Goal: Check status: Check status

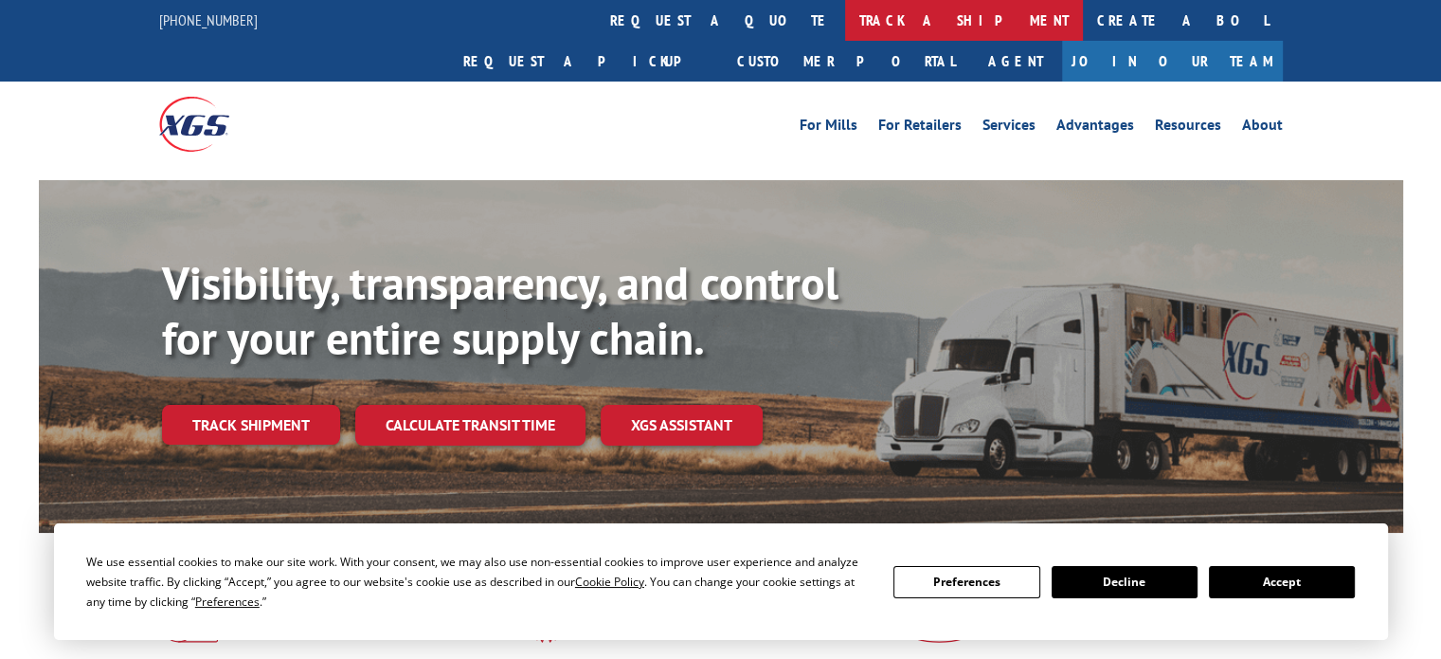
click at [845, 10] on link "track a shipment" at bounding box center [964, 20] width 238 height 41
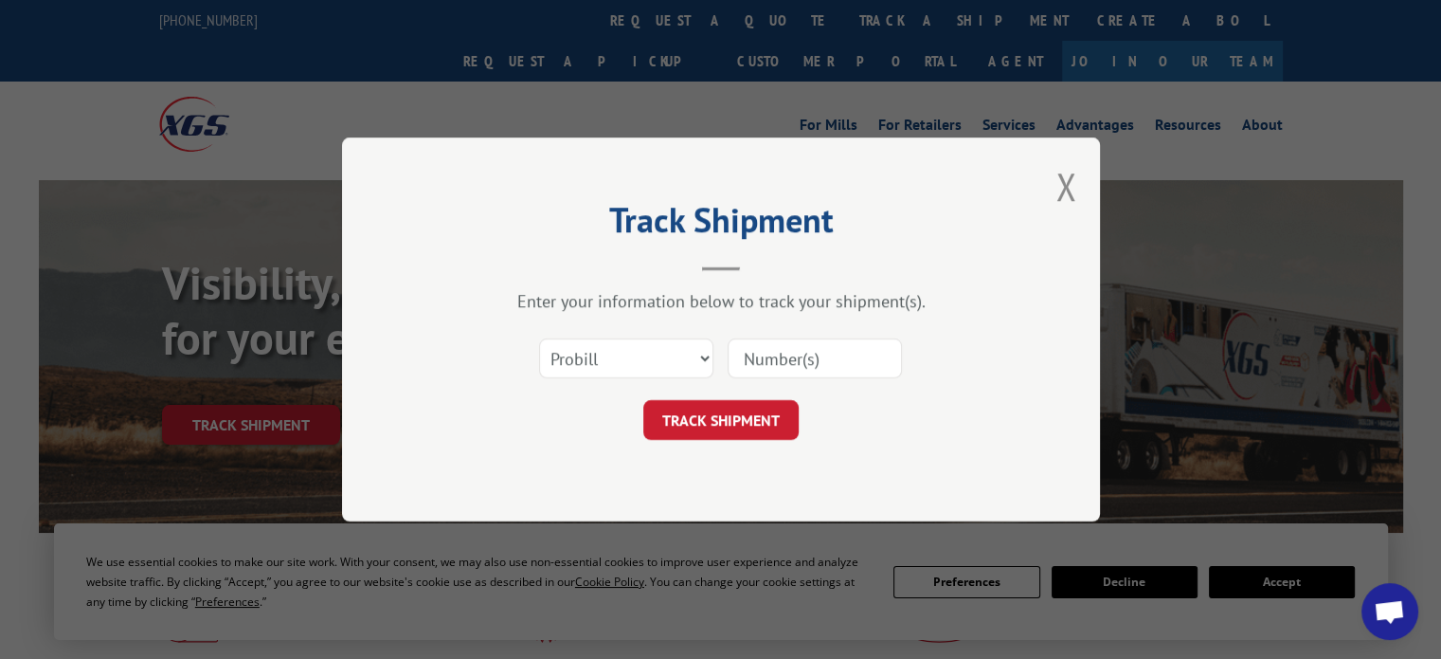
click at [833, 353] on input at bounding box center [815, 358] width 174 height 40
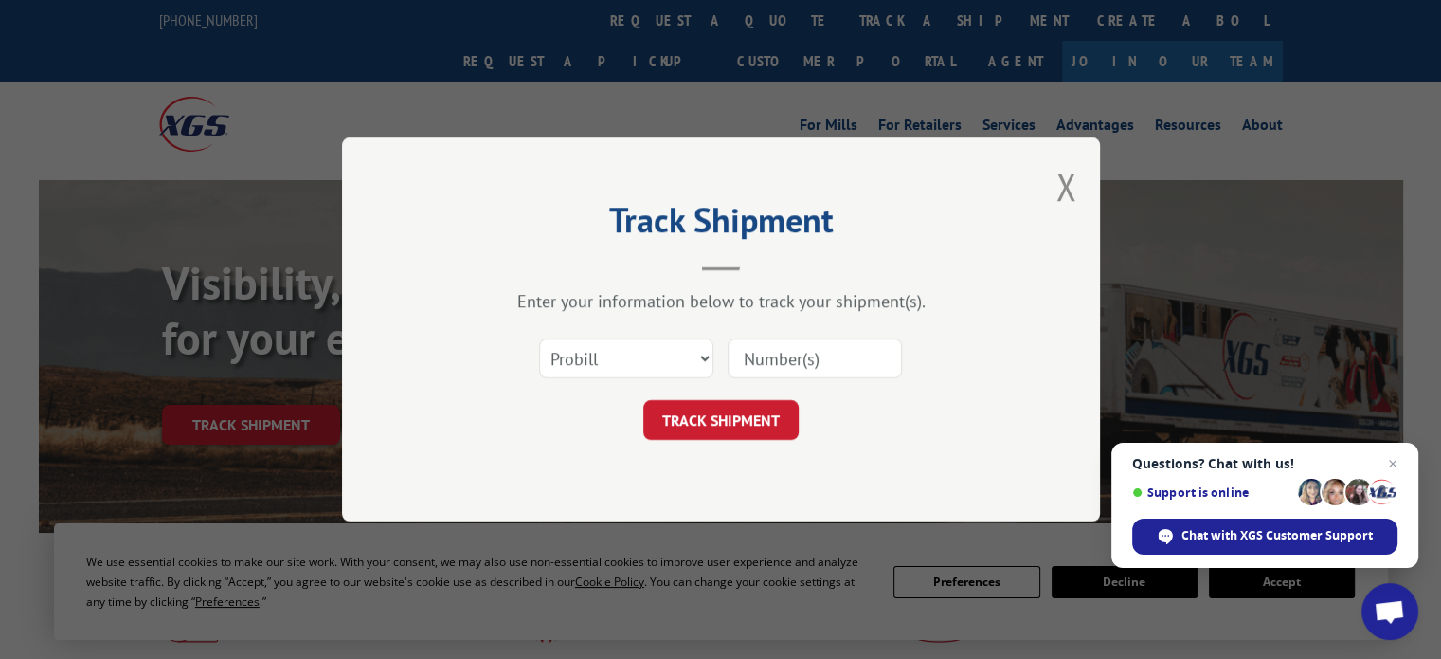
type input "TFD-040248.A"
click at [767, 411] on button "TRACK SHIPMENT" at bounding box center [721, 420] width 155 height 40
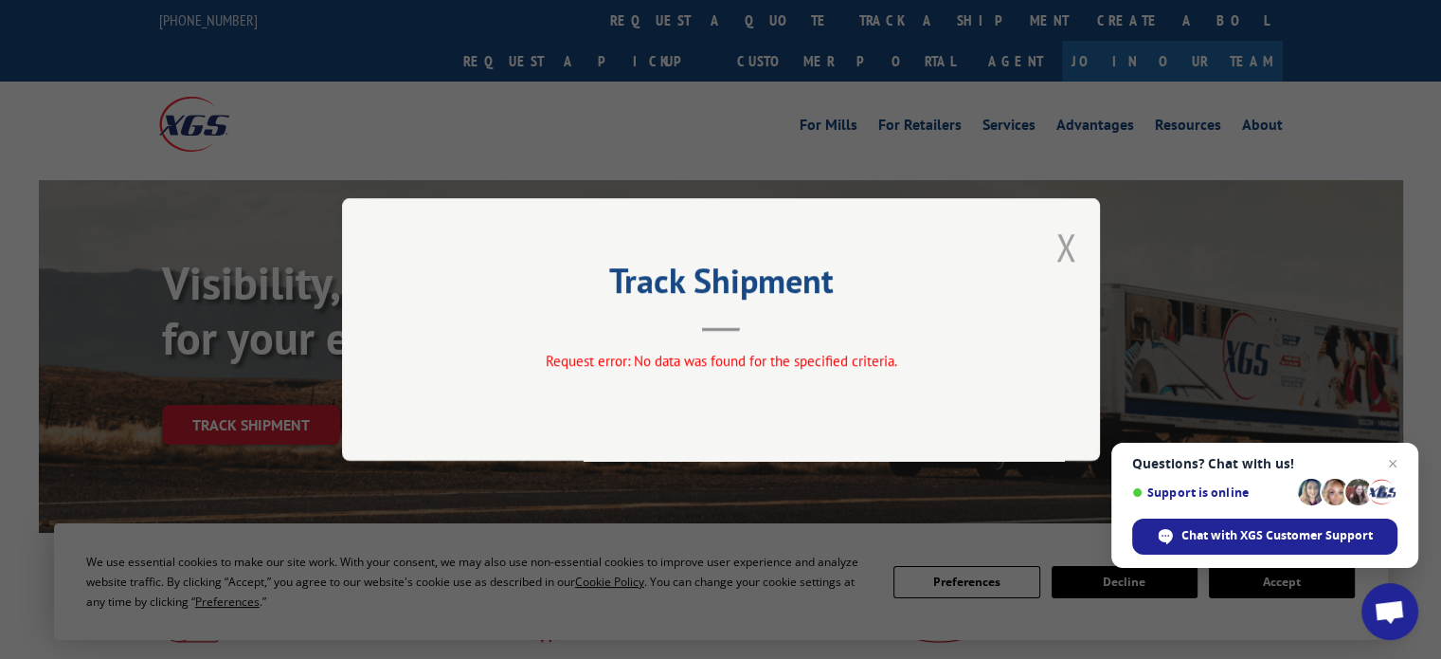
click at [1064, 253] on button "Close modal" at bounding box center [1066, 247] width 21 height 50
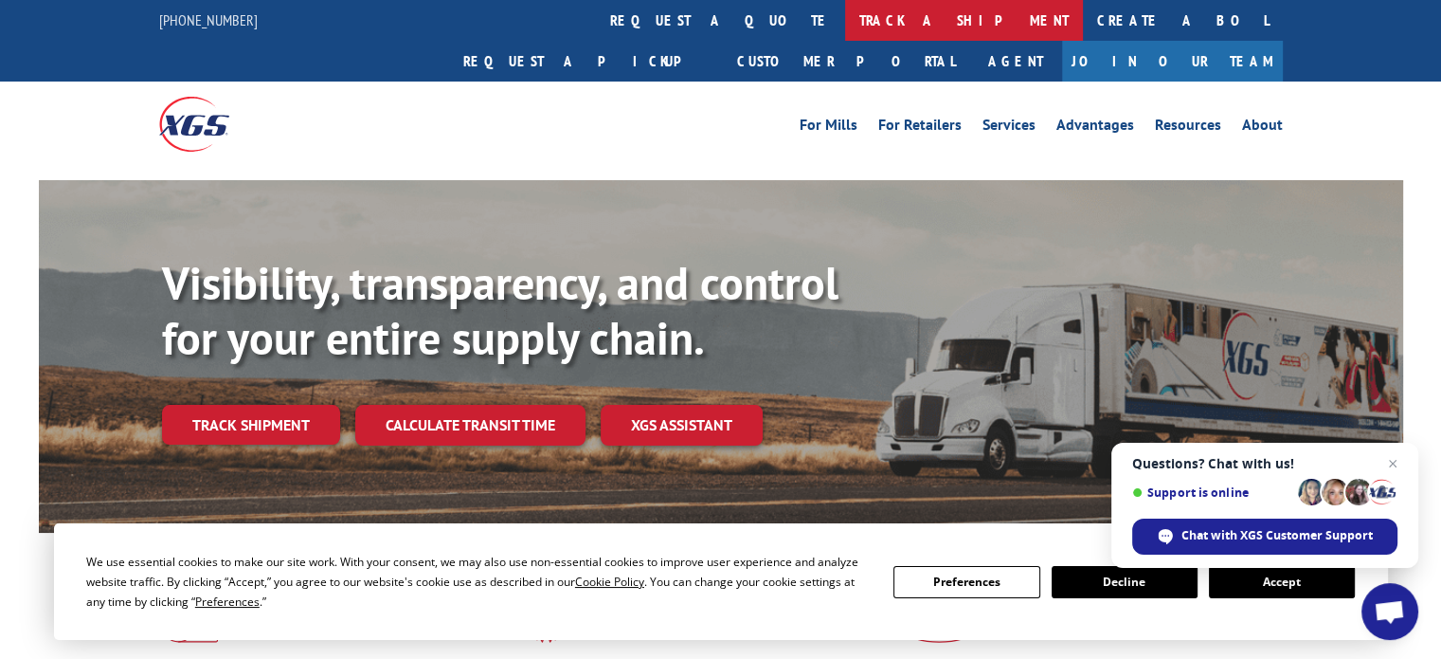
click at [845, 22] on link "track a shipment" at bounding box center [964, 20] width 238 height 41
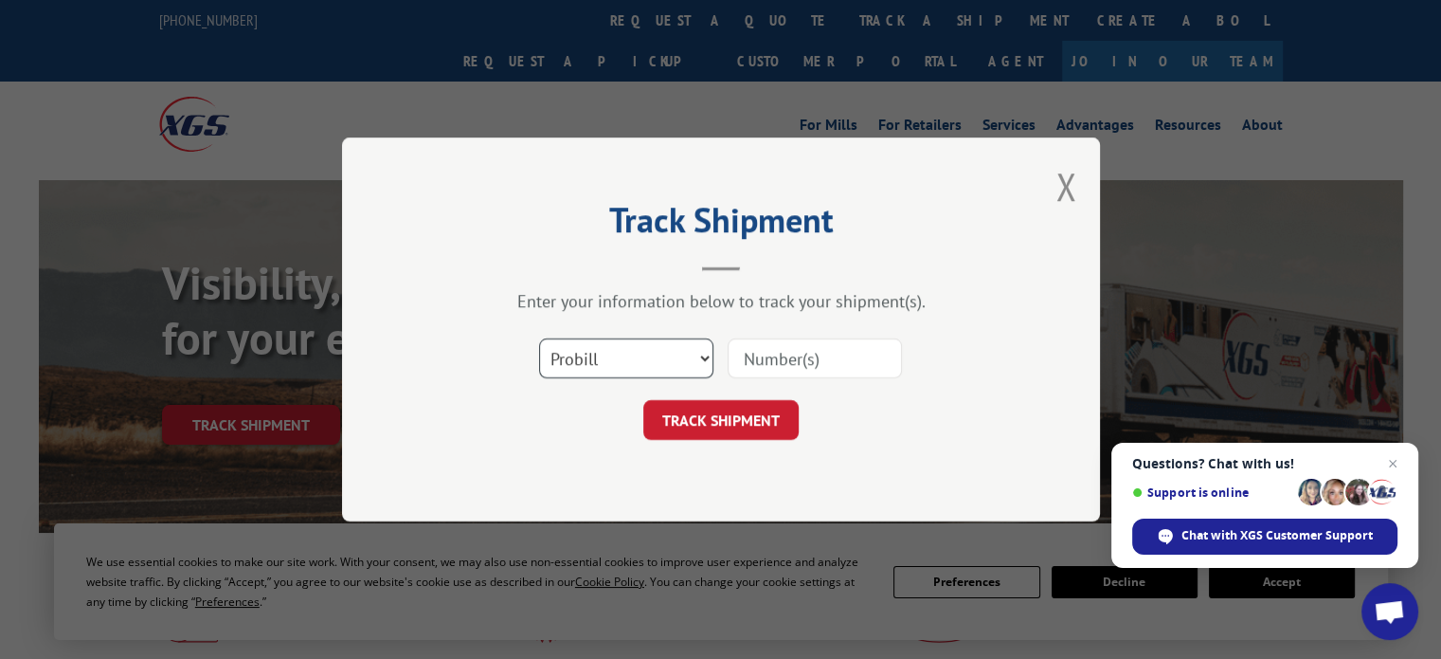
click at [597, 363] on select "Select category... Probill BOL PO" at bounding box center [626, 358] width 174 height 40
select select "bol"
click at [539, 338] on select "Select category... Probill BOL PO" at bounding box center [626, 358] width 174 height 40
click at [780, 366] on input at bounding box center [815, 358] width 174 height 40
paste input "TFD-061891"
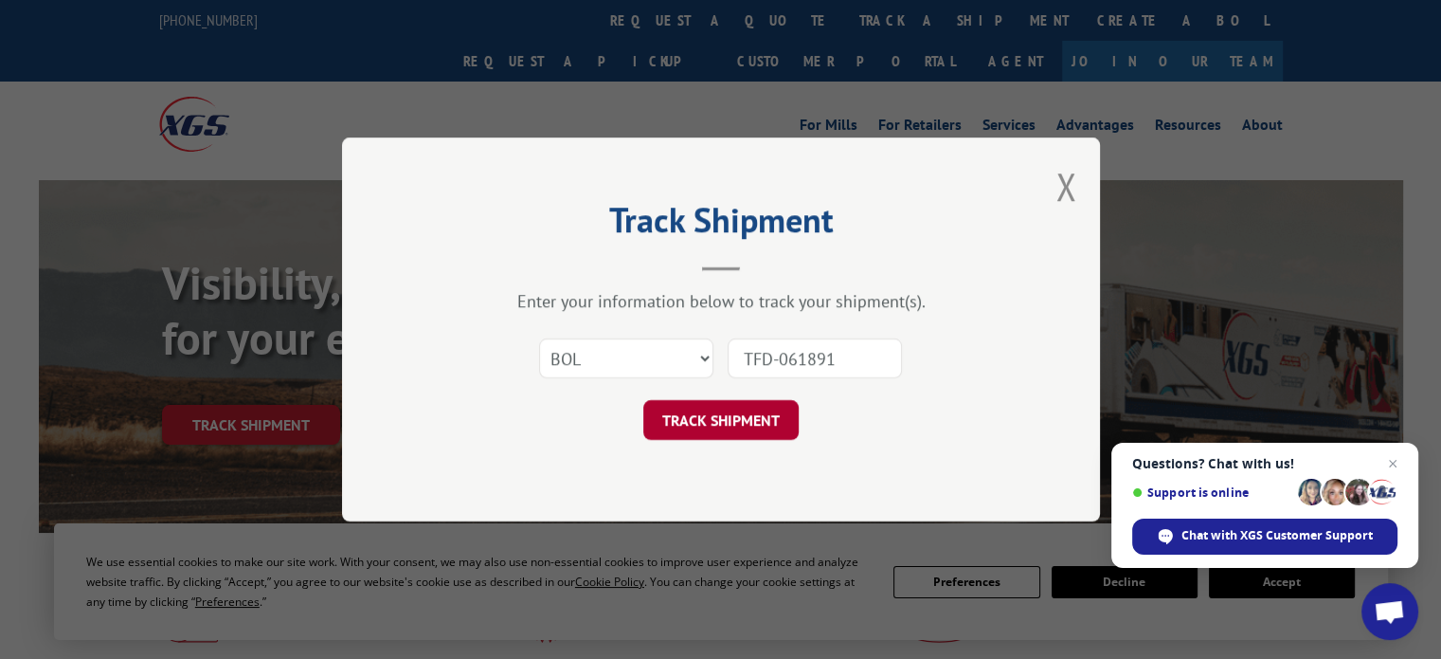
type input "TFD-061891"
click at [777, 414] on button "TRACK SHIPMENT" at bounding box center [721, 420] width 155 height 40
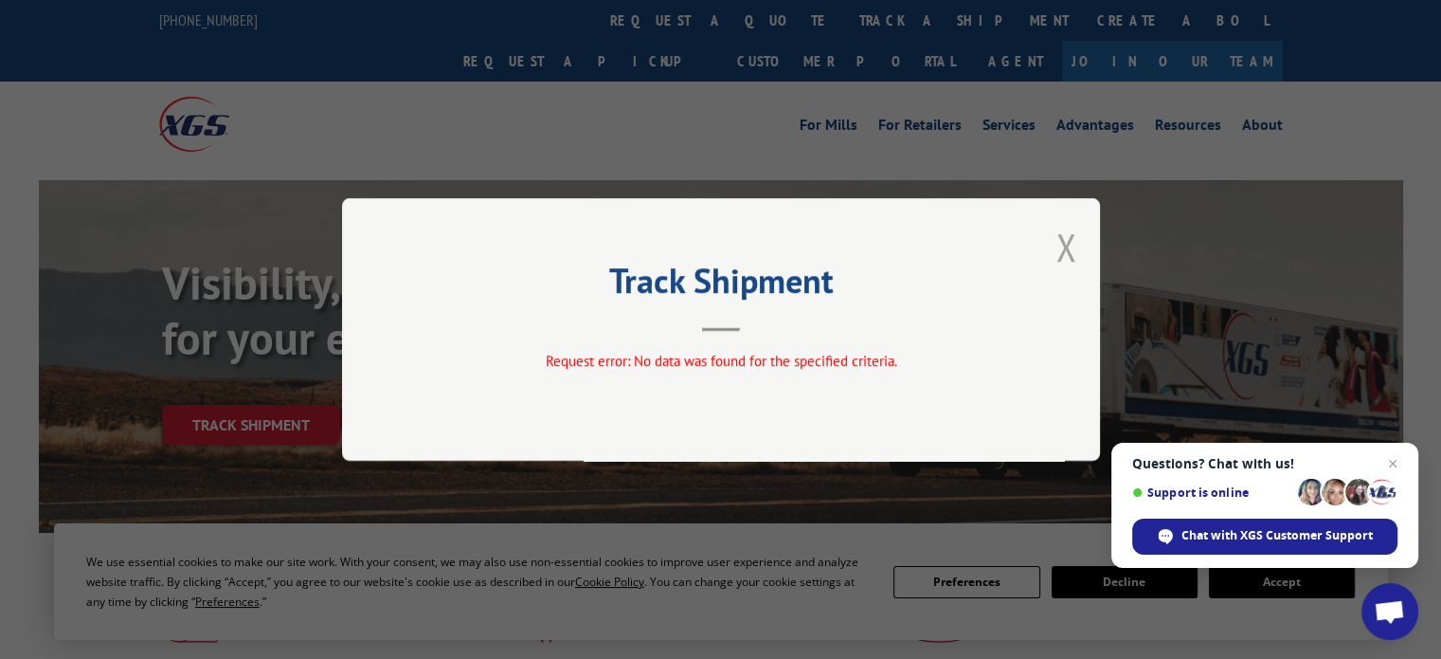
click at [1069, 243] on button "Close modal" at bounding box center [1066, 247] width 21 height 50
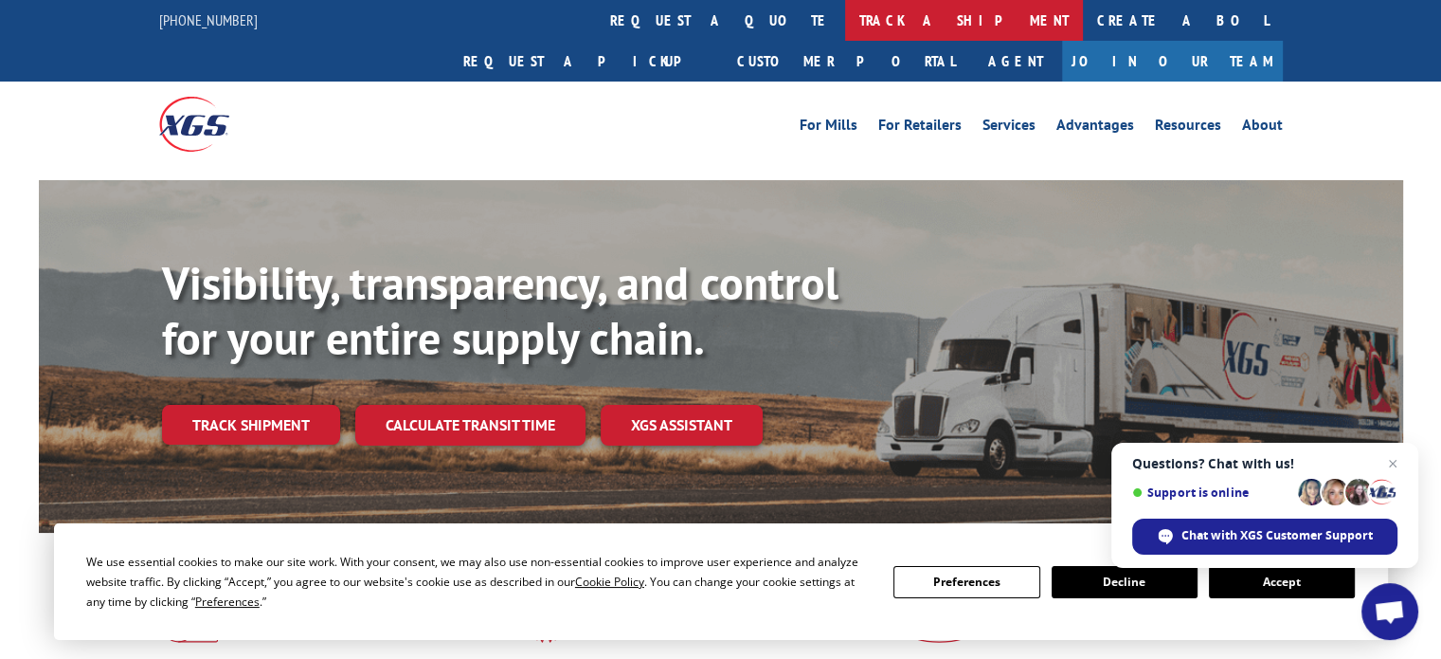
click at [845, 16] on link "track a shipment" at bounding box center [964, 20] width 238 height 41
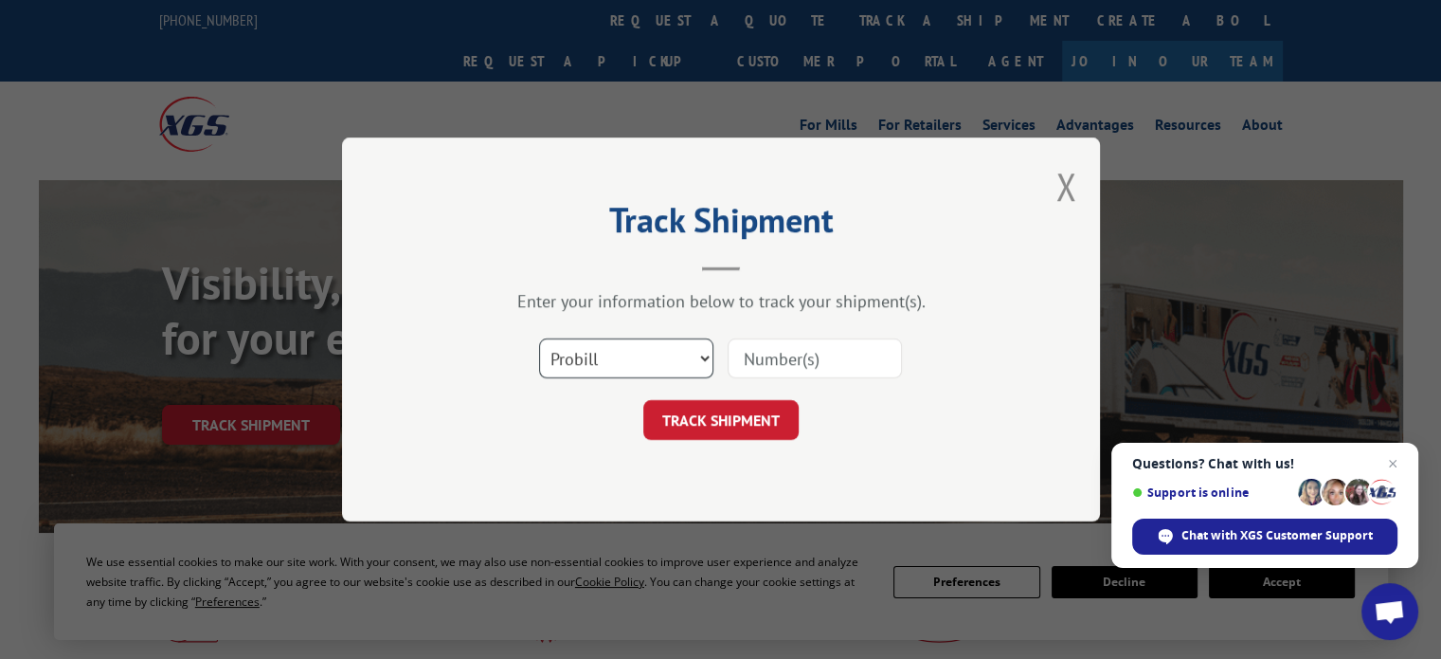
click at [598, 355] on select "Select category... Probill BOL PO" at bounding box center [626, 358] width 174 height 40
select select "bol"
click at [539, 338] on select "Select category... Probill BOL PO" at bounding box center [626, 358] width 174 height 40
drag, startPoint x: 772, startPoint y: 359, endPoint x: 772, endPoint y: 375, distance: 16.1
click at [772, 359] on input at bounding box center [815, 358] width 174 height 40
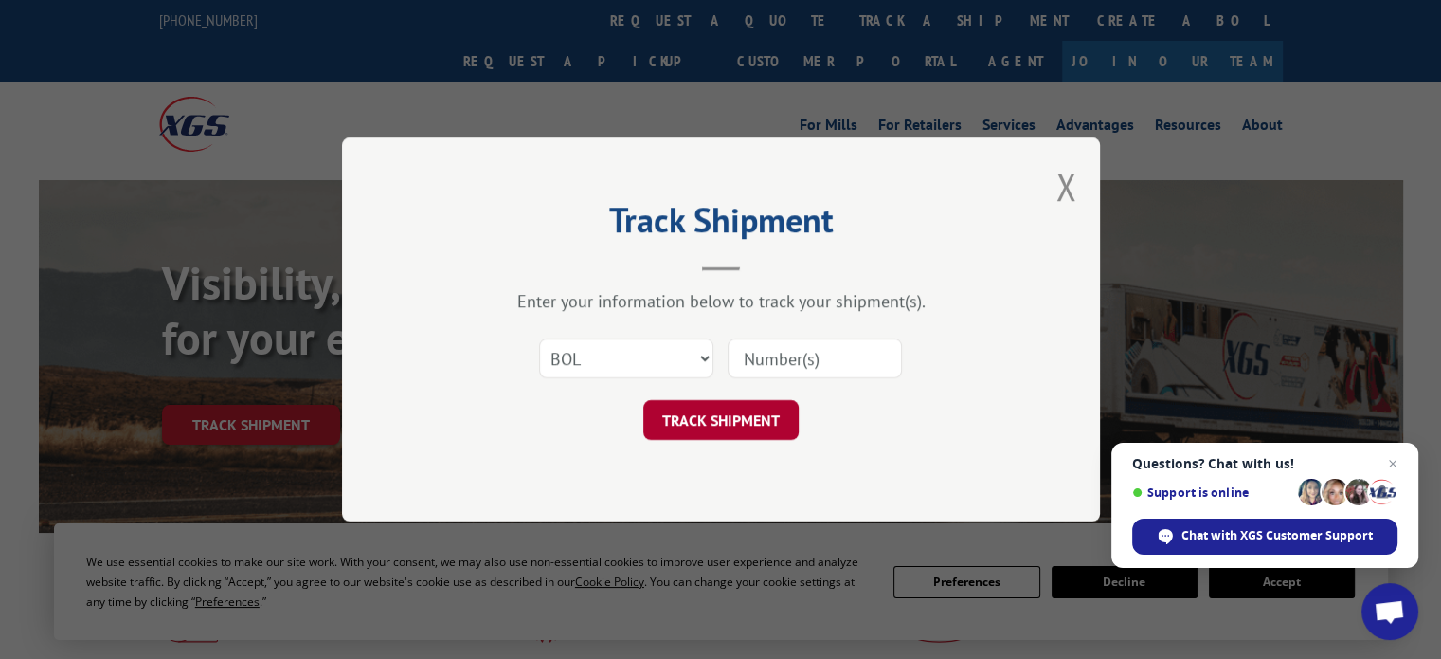
type input "TFD-040248.A"
click at [752, 416] on button "TRACK SHIPMENT" at bounding box center [721, 420] width 155 height 40
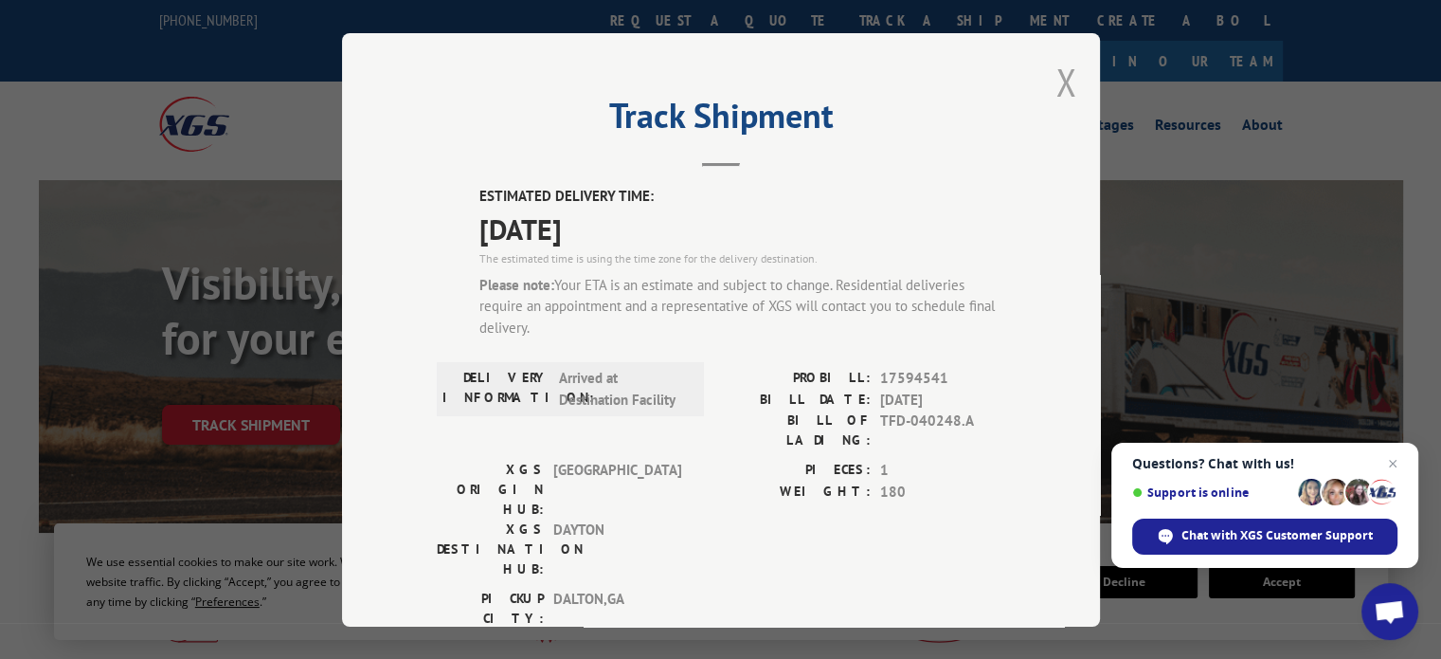
click at [1058, 79] on button "Close modal" at bounding box center [1066, 82] width 21 height 50
